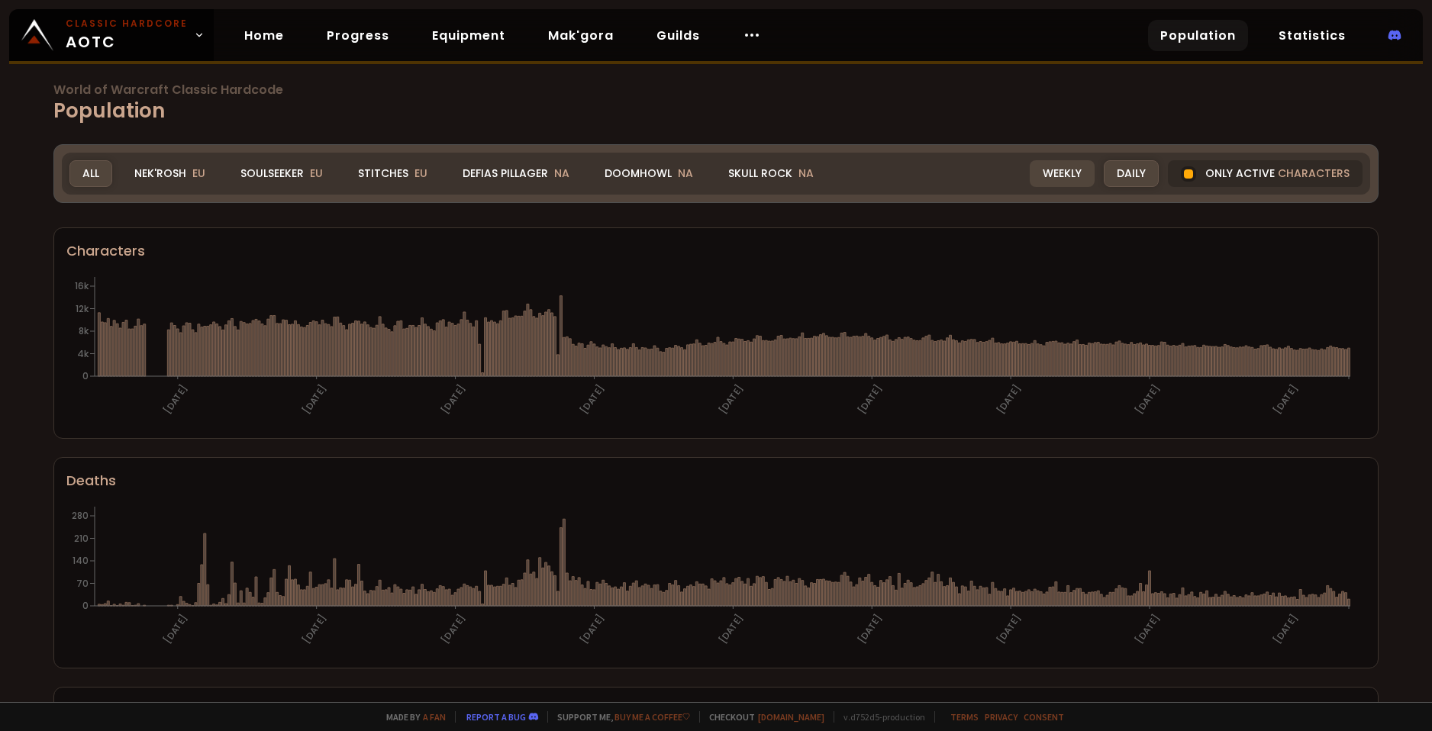
click at [1054, 164] on div "Weekly" at bounding box center [1061, 173] width 65 height 27
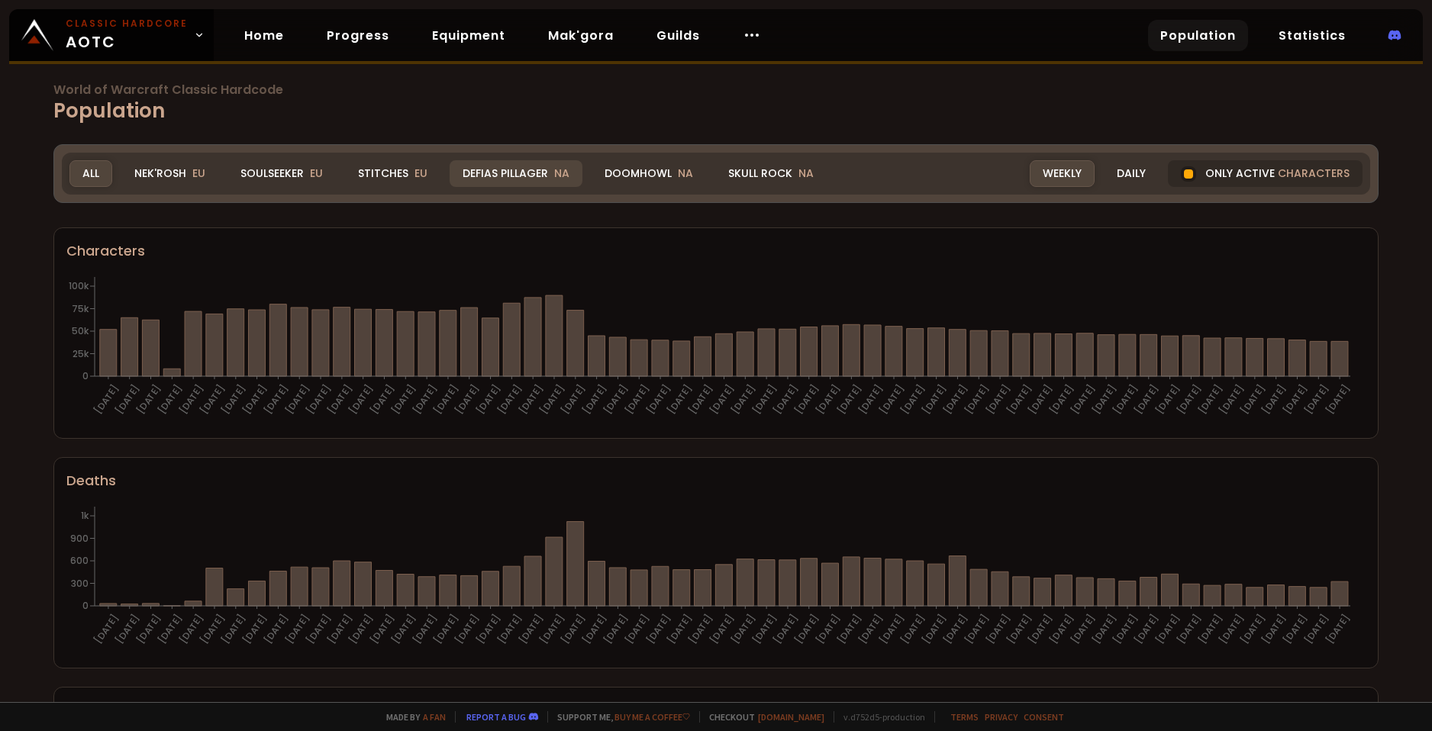
click at [538, 163] on div "Defias Pillager NA" at bounding box center [515, 173] width 133 height 27
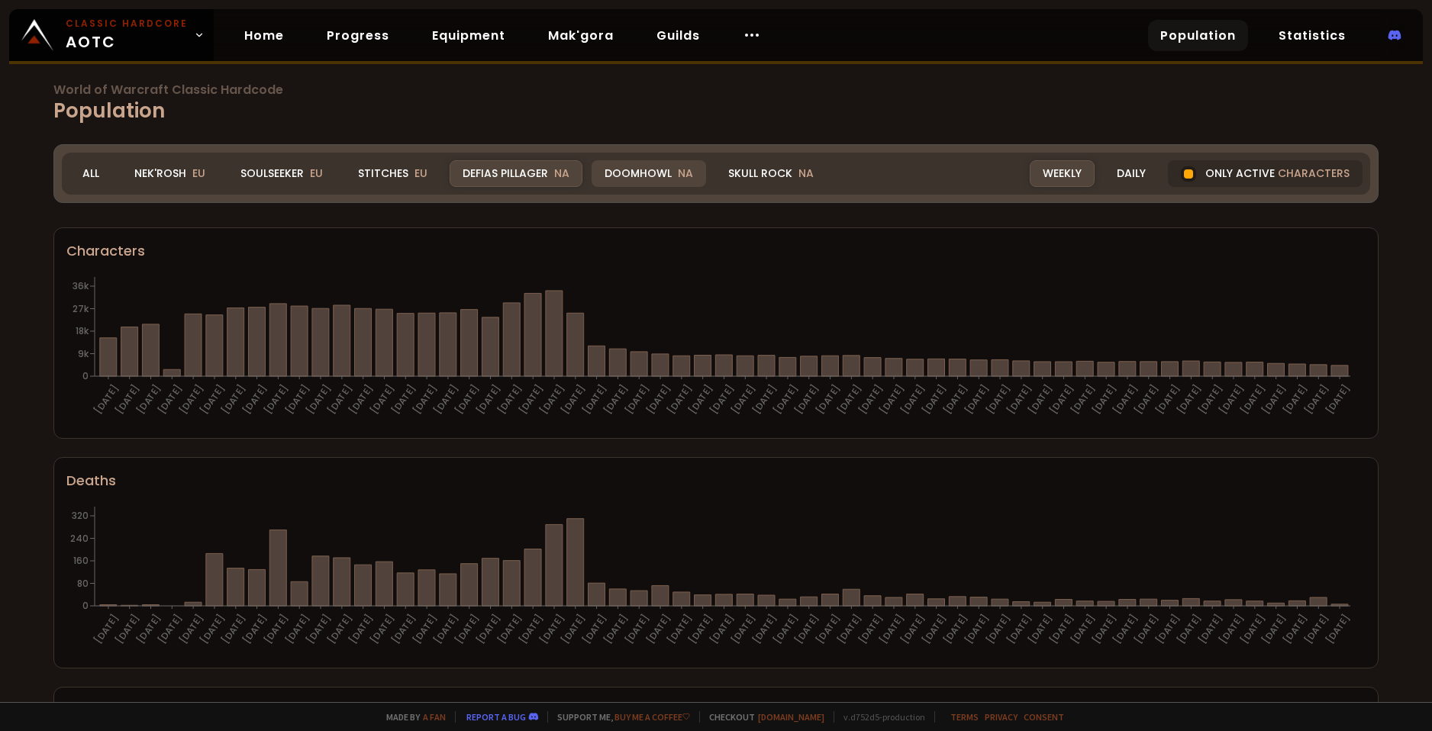
click at [615, 169] on div "Doomhowl NA" at bounding box center [648, 173] width 114 height 27
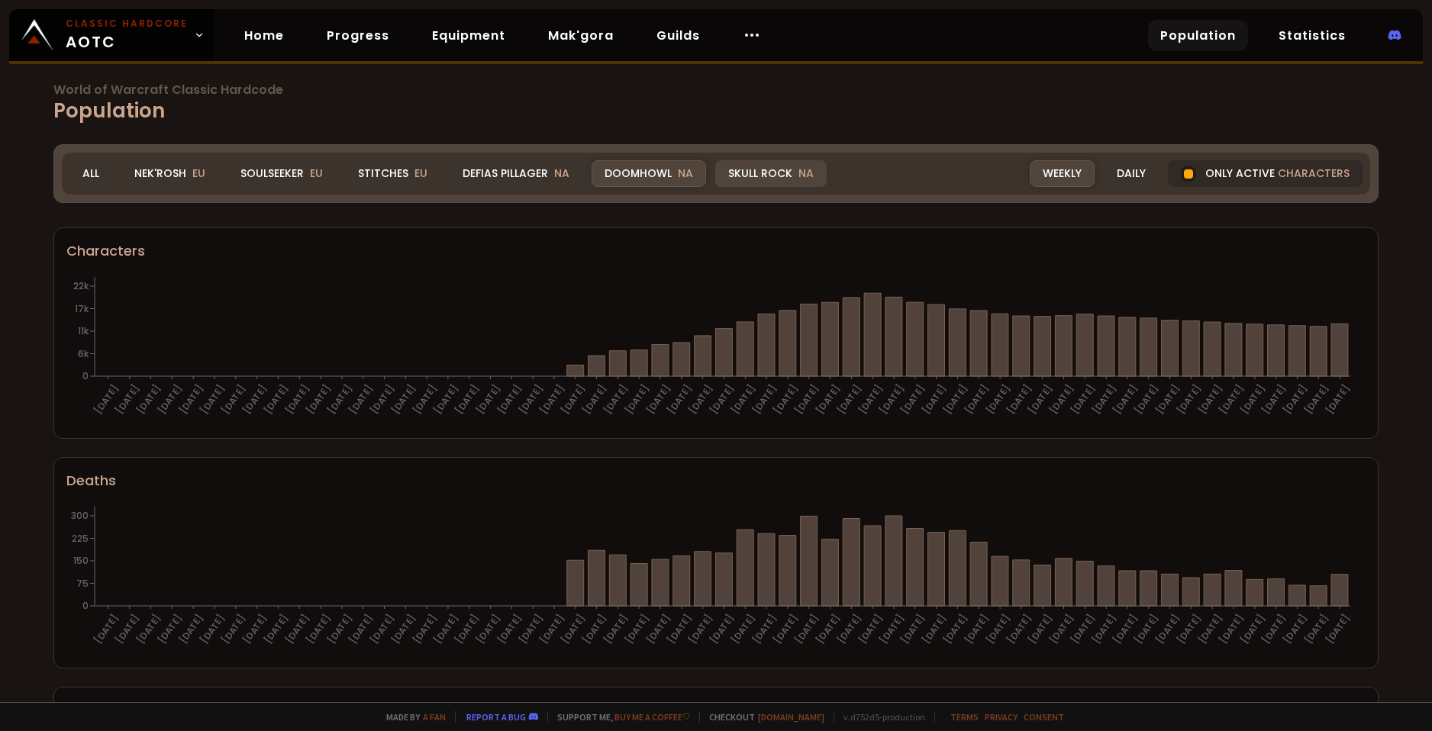
click at [760, 172] on div "Skull Rock NA" at bounding box center [770, 173] width 111 height 27
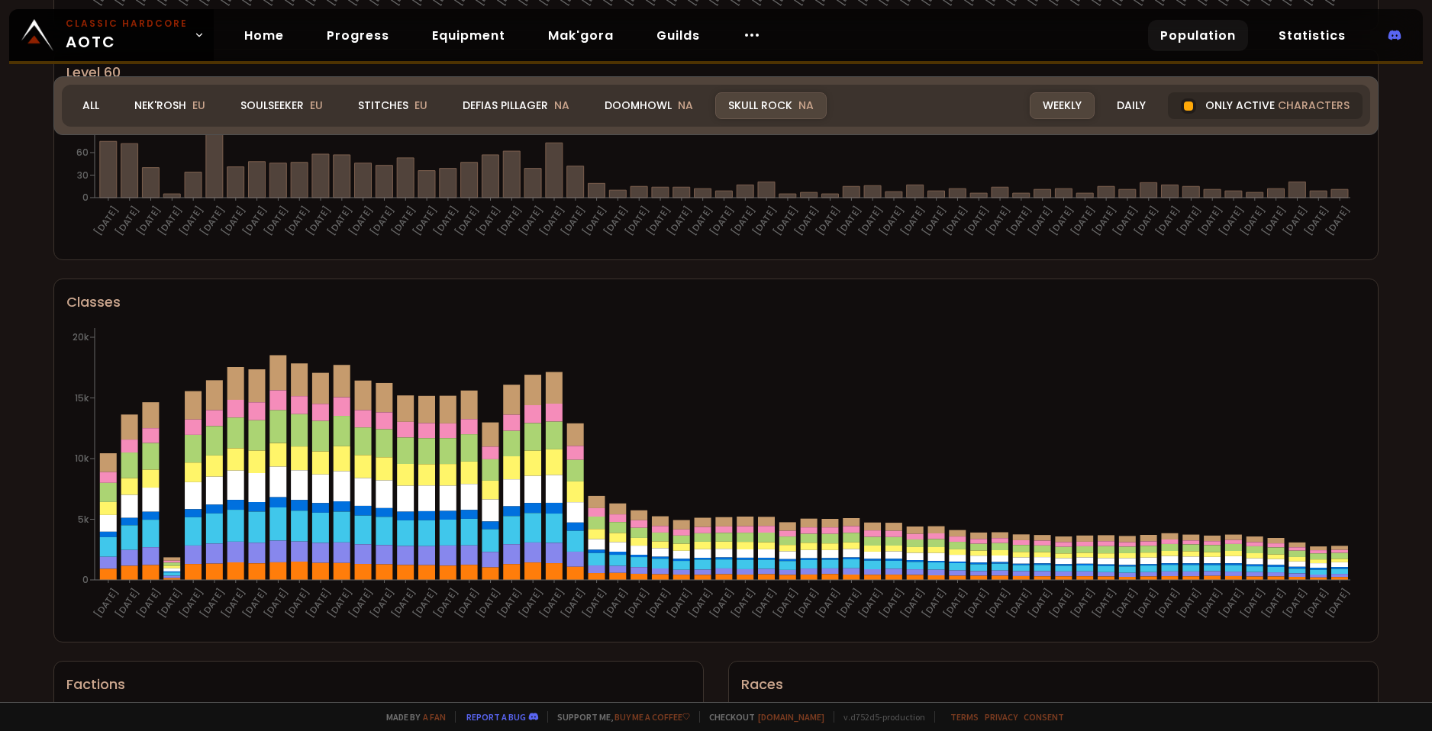
scroll to position [687, 0]
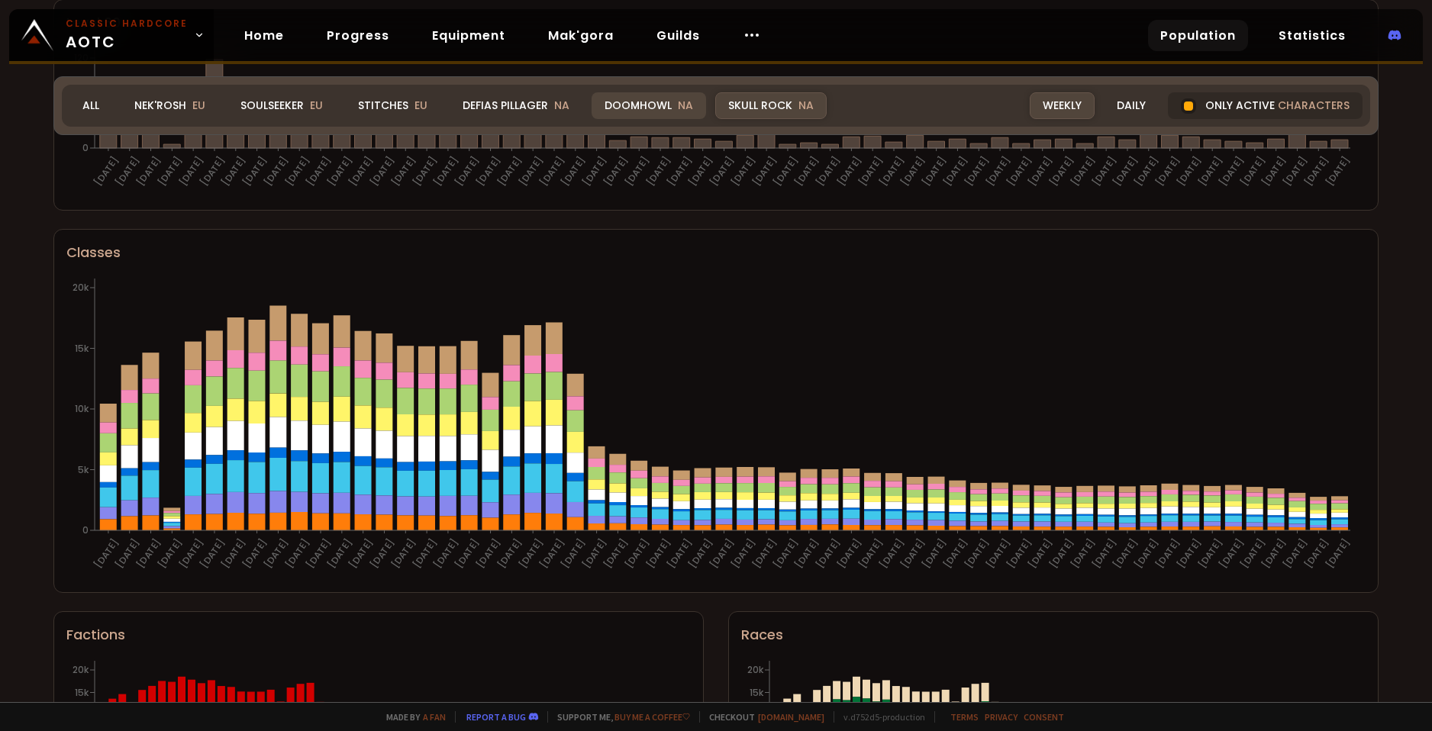
click at [633, 109] on div "Doomhowl NA" at bounding box center [648, 105] width 114 height 27
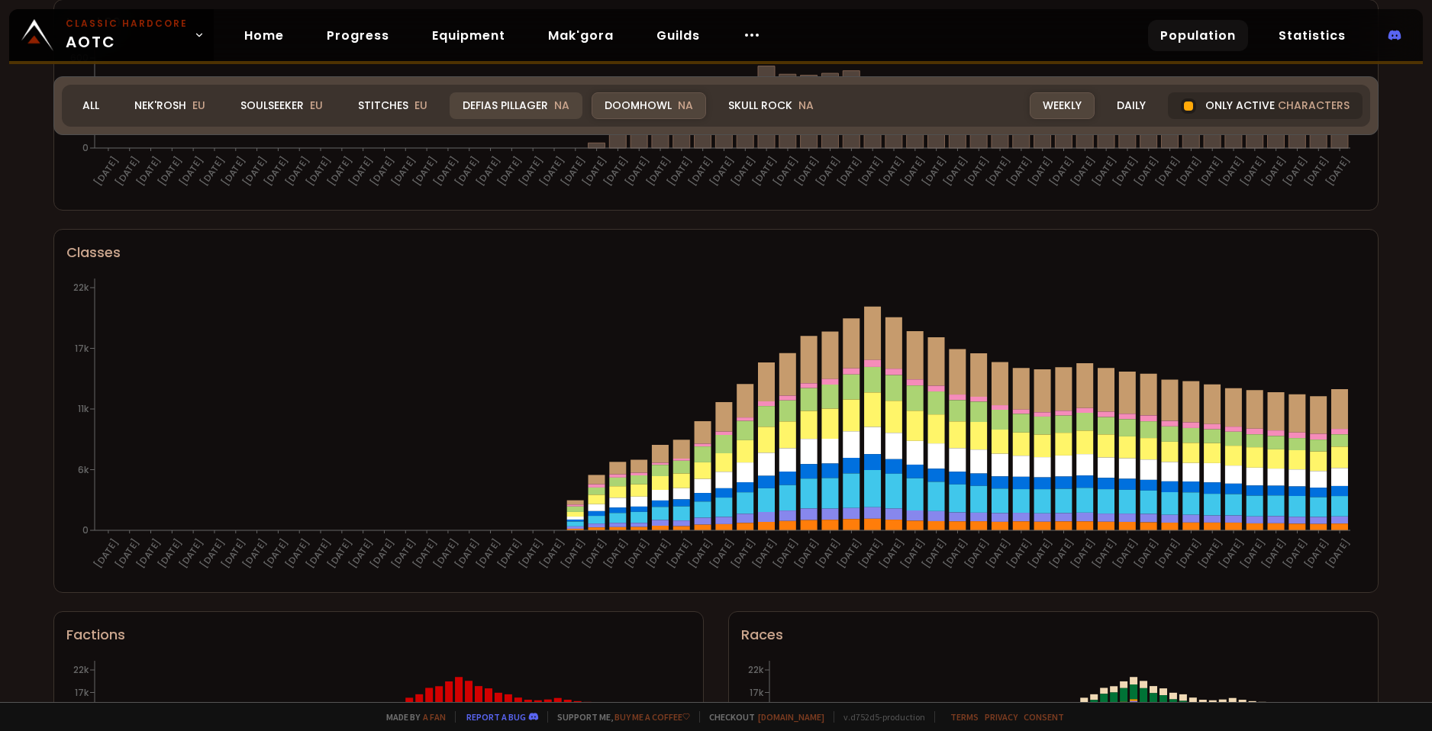
click at [547, 108] on div "Defias Pillager NA" at bounding box center [515, 105] width 133 height 27
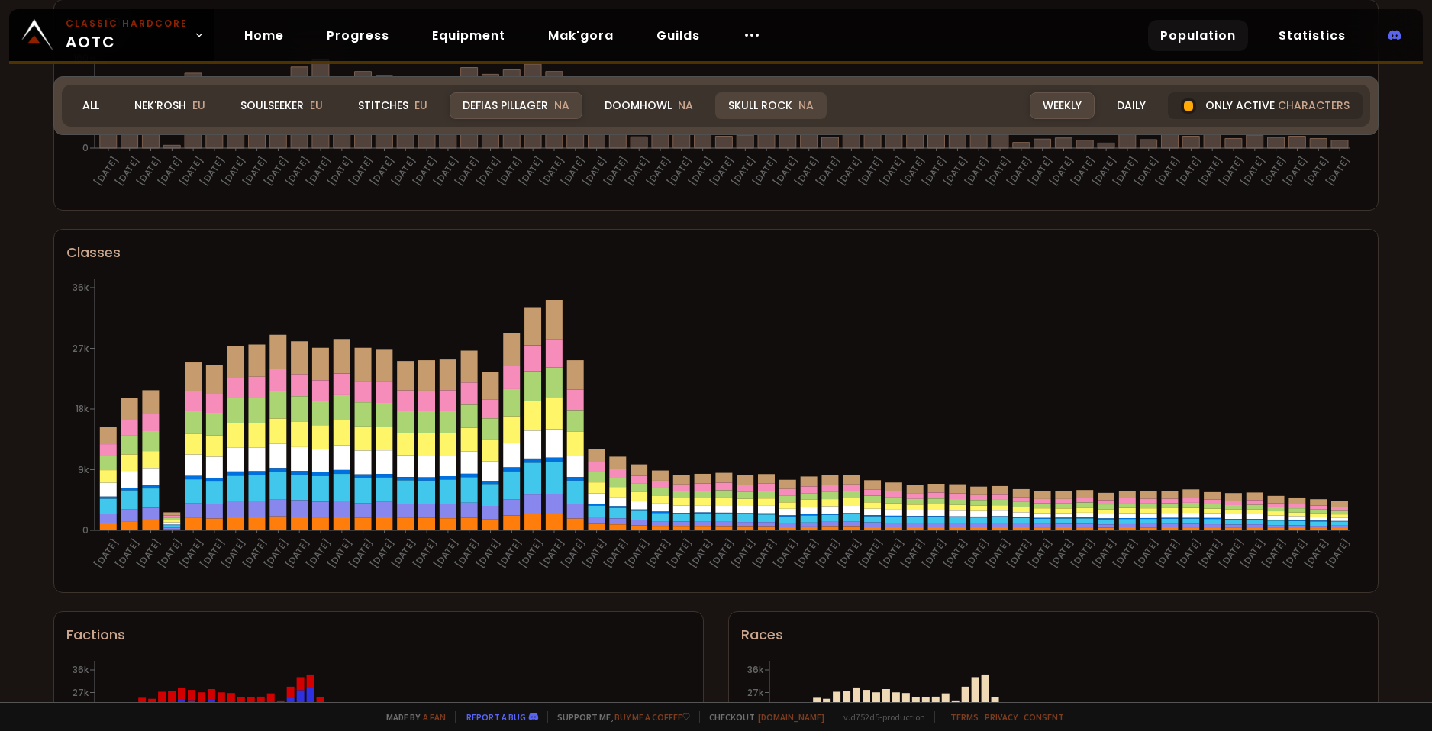
click at [754, 113] on div "Skull Rock NA" at bounding box center [770, 105] width 111 height 27
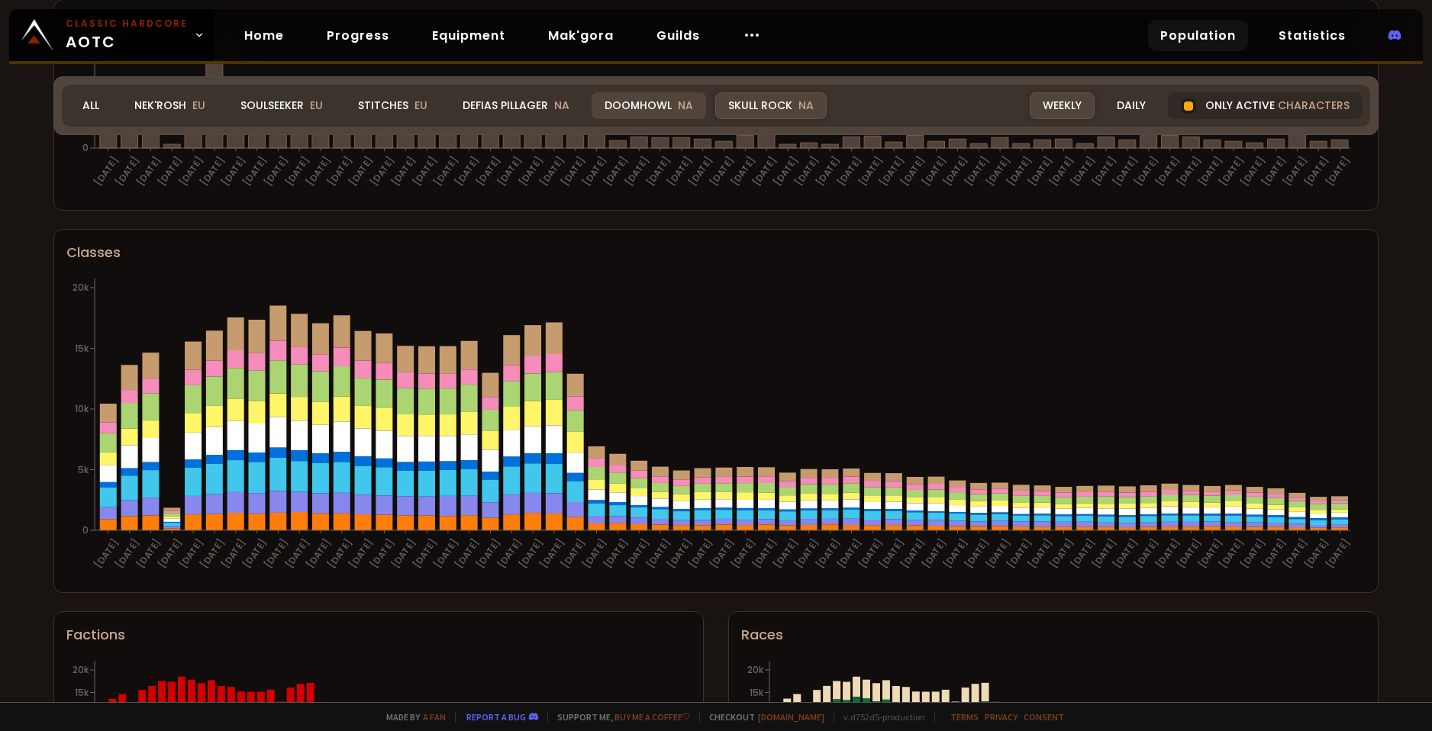
click at [669, 99] on div "Doomhowl NA" at bounding box center [648, 105] width 114 height 27
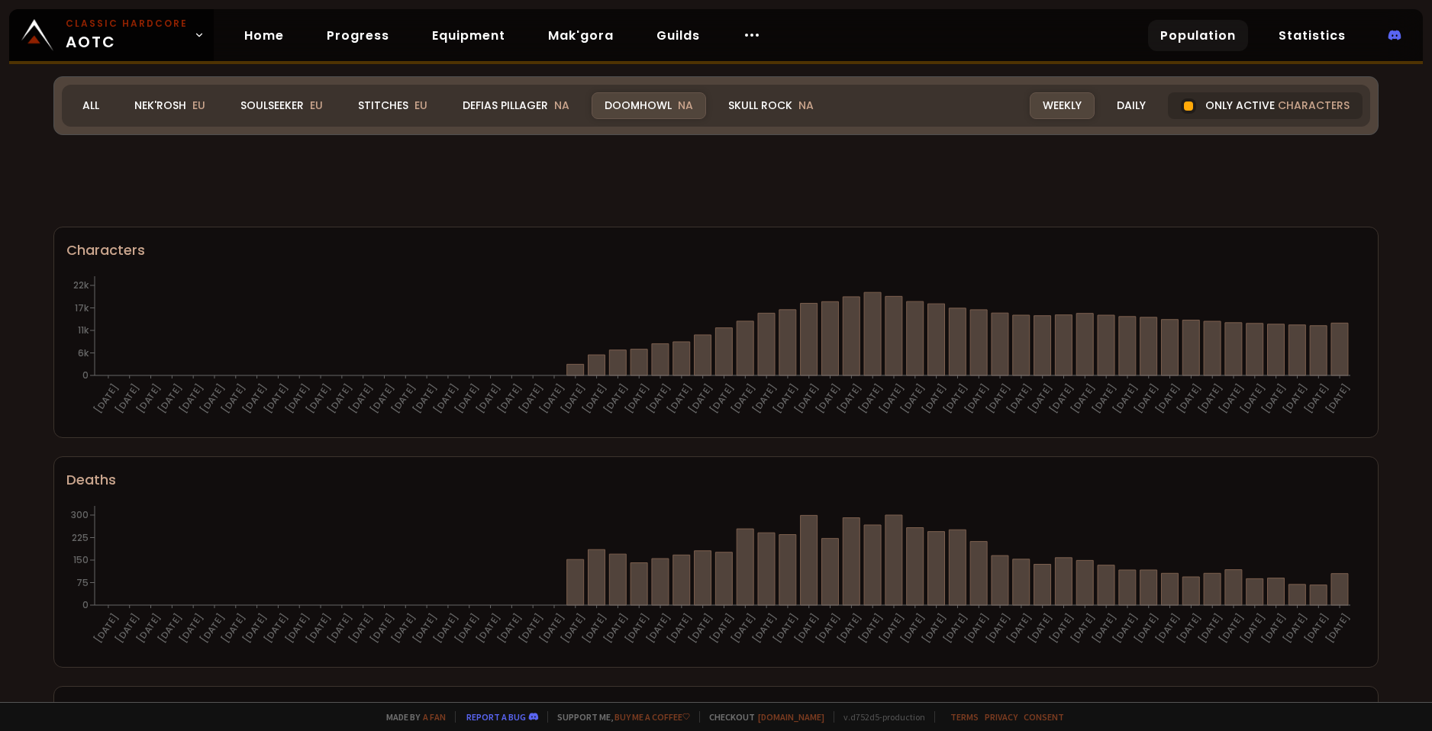
scroll to position [687, 0]
